Goal: Register for event/course

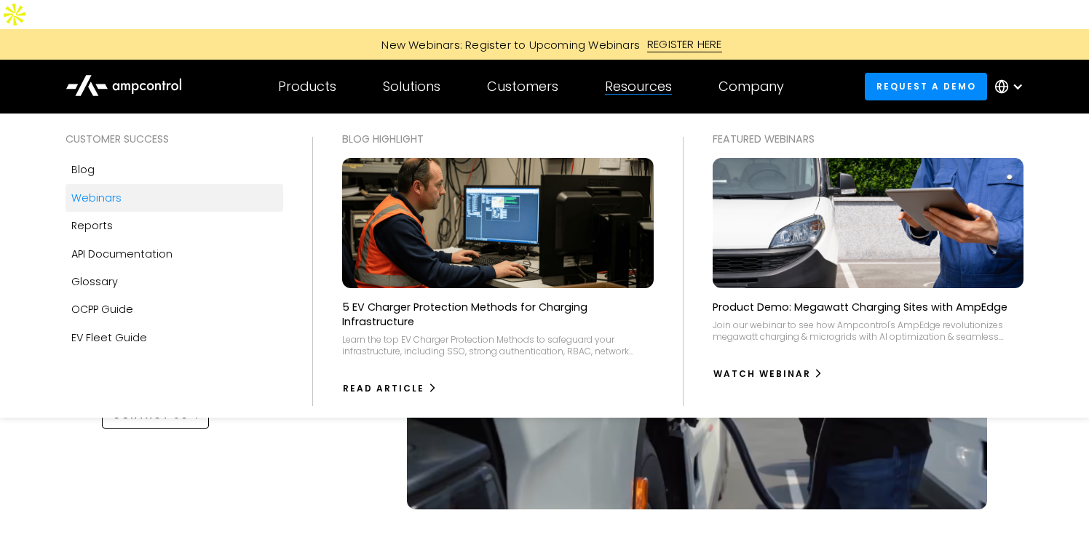
click at [97, 190] on div "Webinars" at bounding box center [96, 198] width 50 height 16
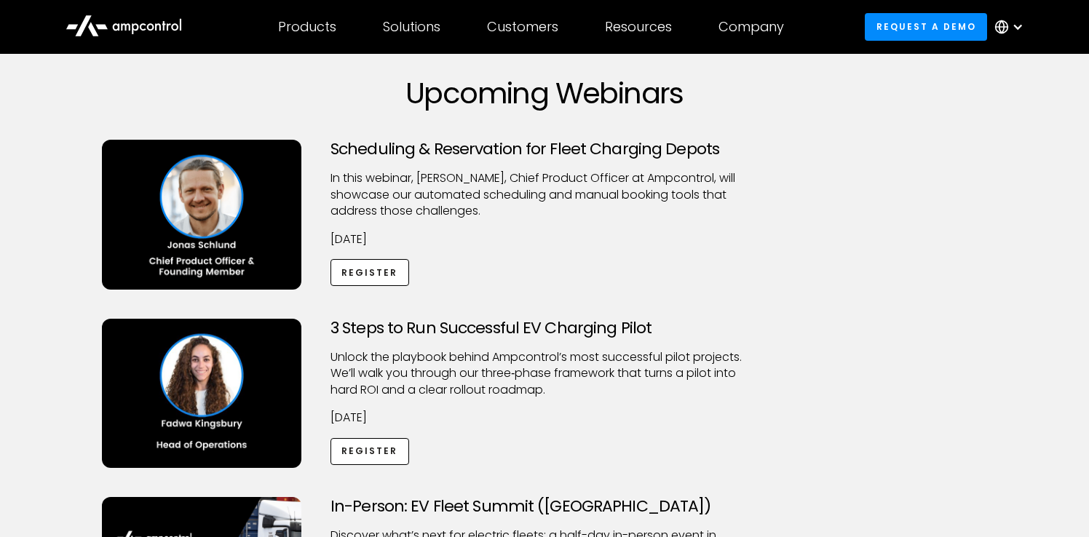
scroll to position [99, 0]
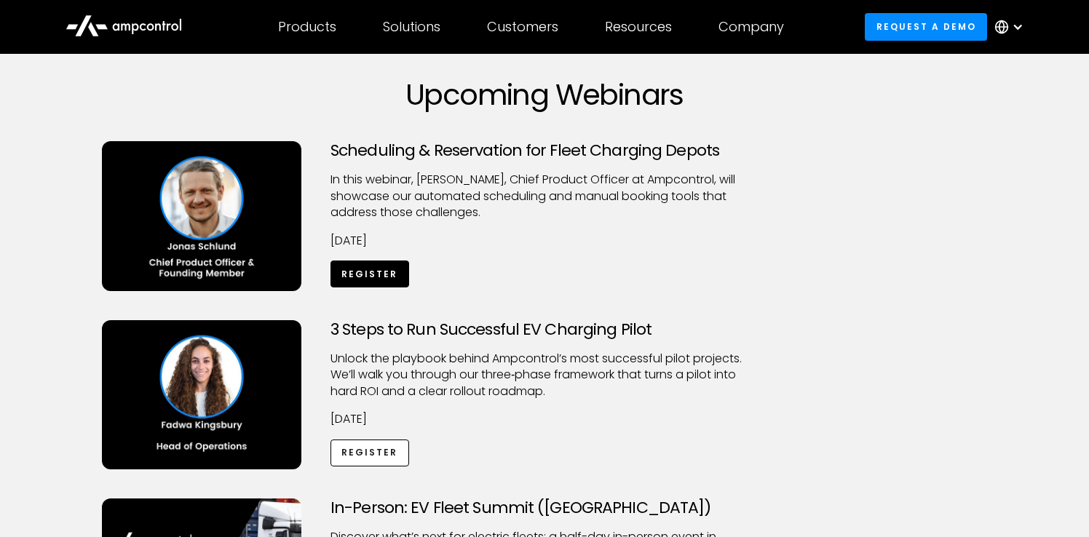
click at [384, 261] on link "Register" at bounding box center [369, 274] width 79 height 27
click at [355, 440] on link "Register" at bounding box center [369, 453] width 79 height 27
